Goal: Find contact information: Find contact information

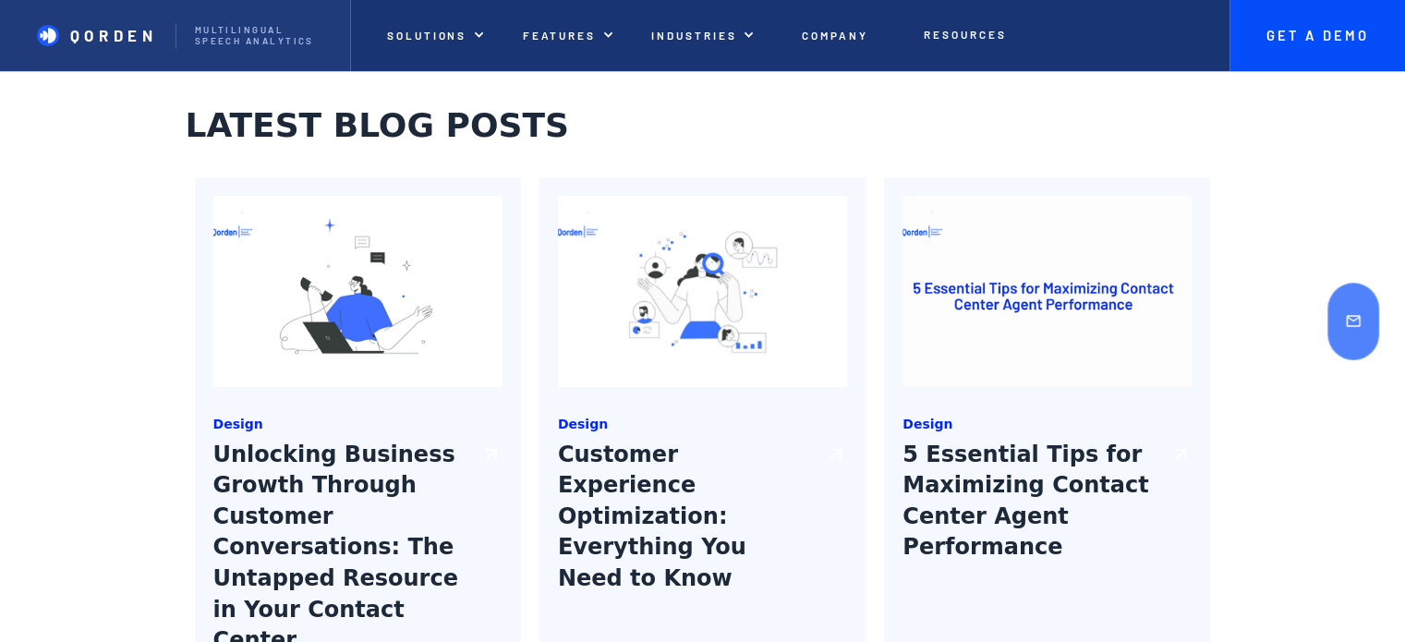
scroll to position [7070, 0]
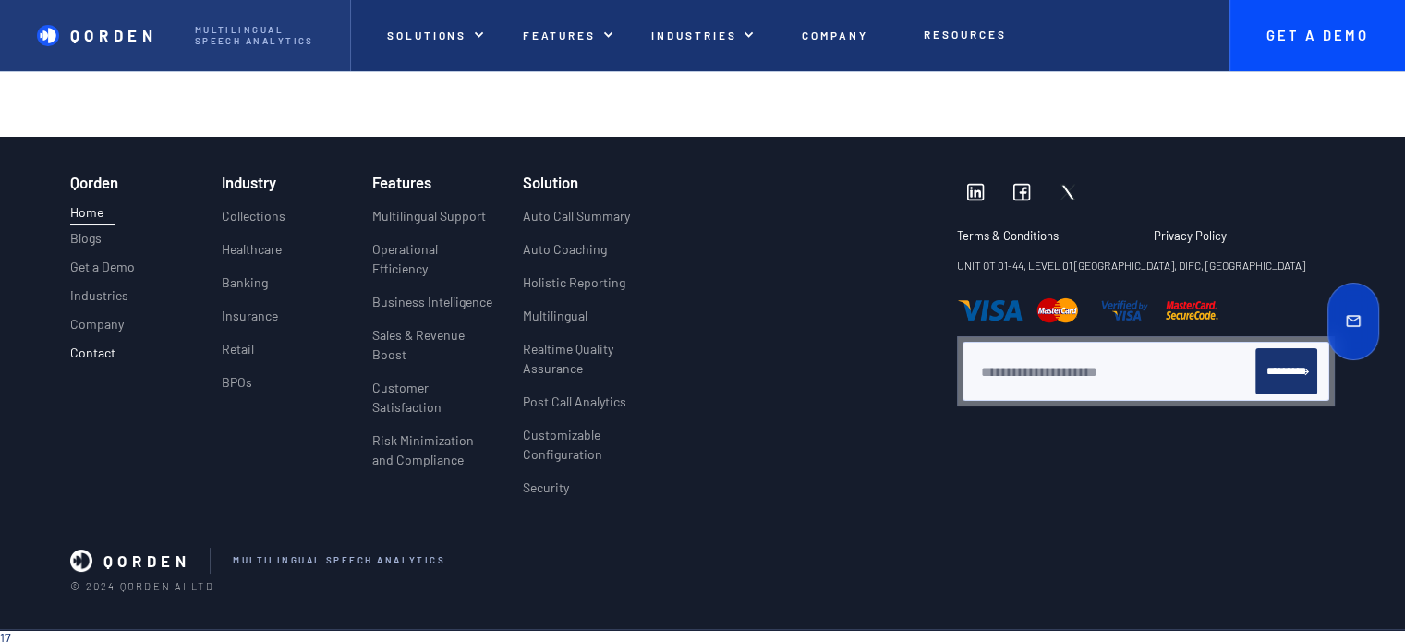
click at [111, 347] on p "Contact" at bounding box center [92, 353] width 45 height 16
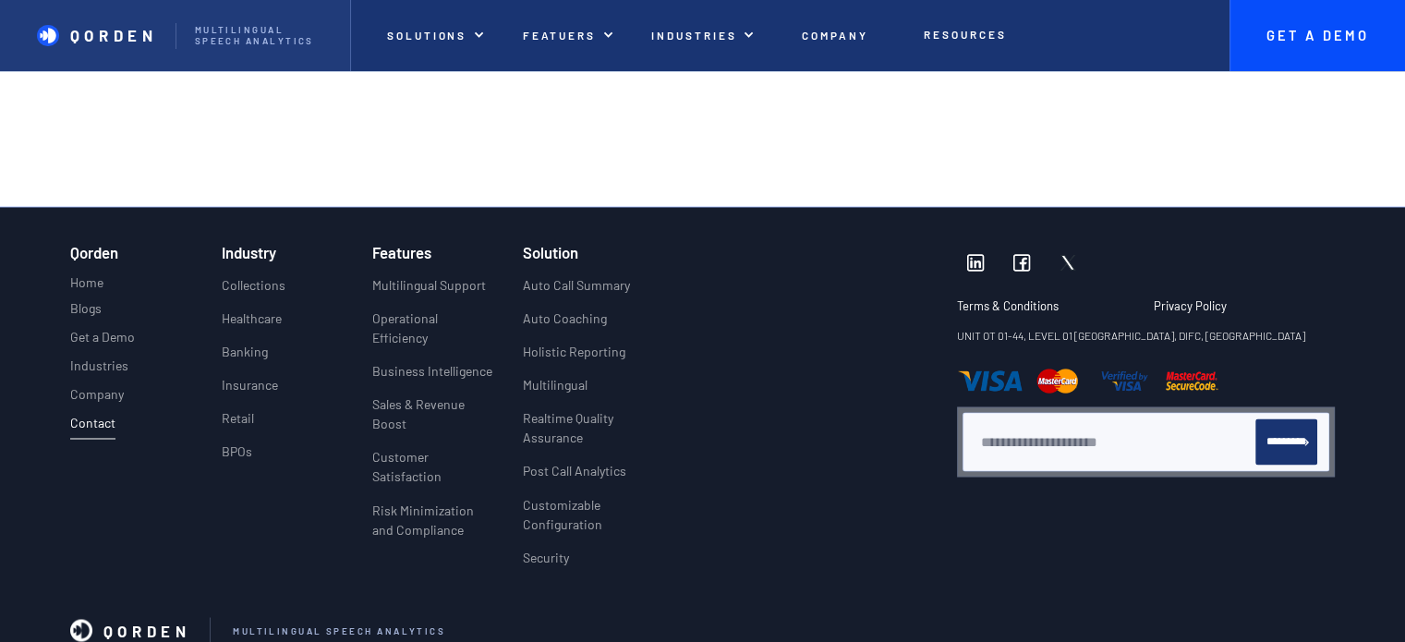
scroll to position [3079, 0]
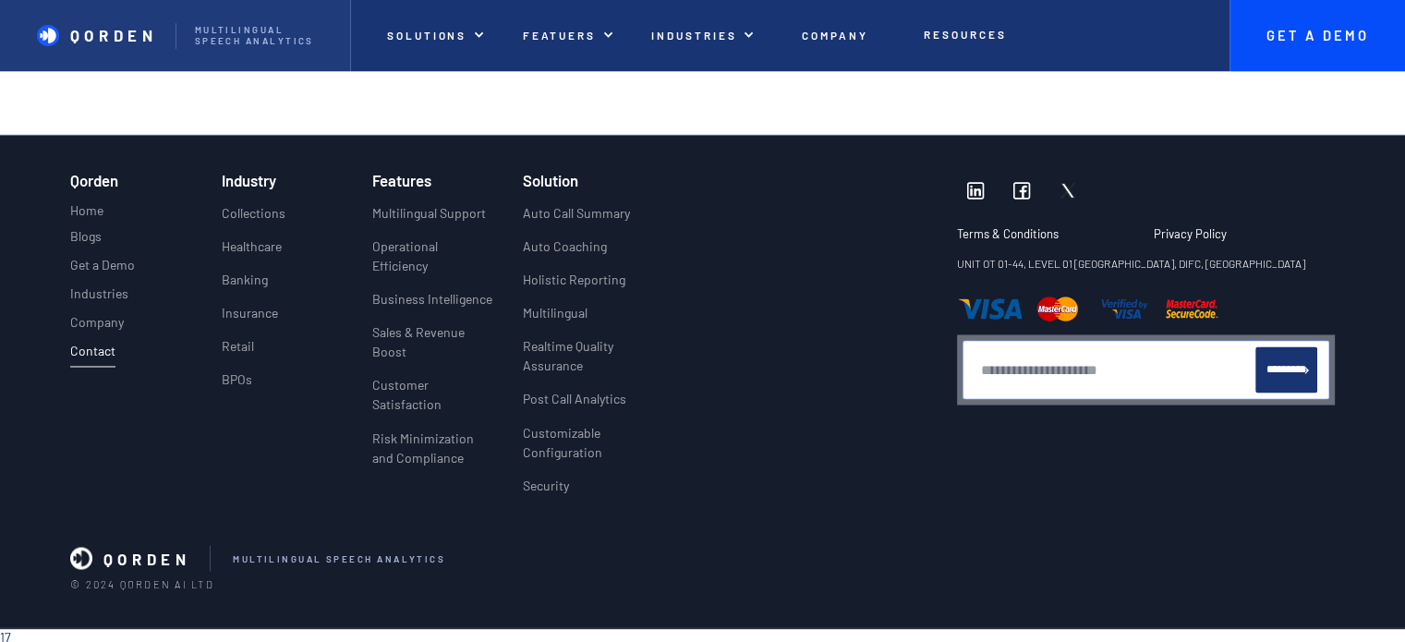
click at [1095, 393] on input "Newsletter" at bounding box center [1117, 369] width 275 height 46
click at [1080, 389] on input "Newsletter" at bounding box center [1117, 369] width 275 height 46
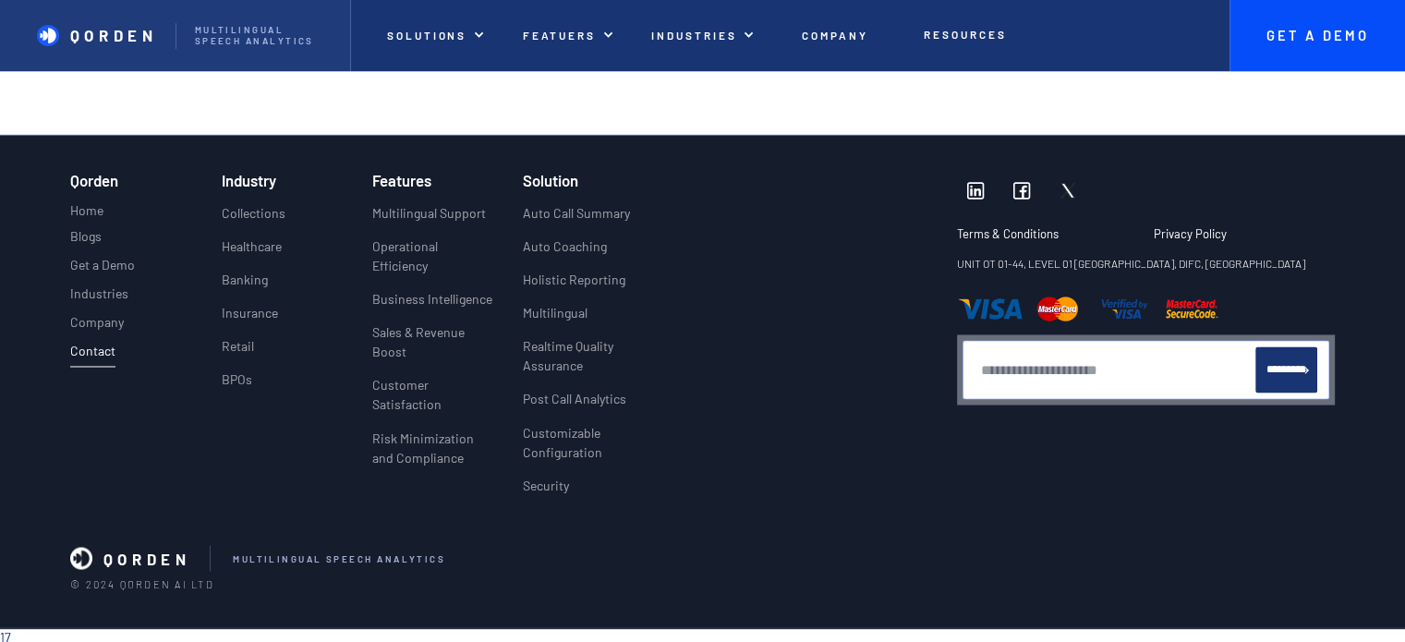
click at [1080, 389] on input "Newsletter" at bounding box center [1117, 369] width 275 height 46
click at [879, 333] on div at bounding box center [815, 340] width 283 height 336
